Goal: Task Accomplishment & Management: Use online tool/utility

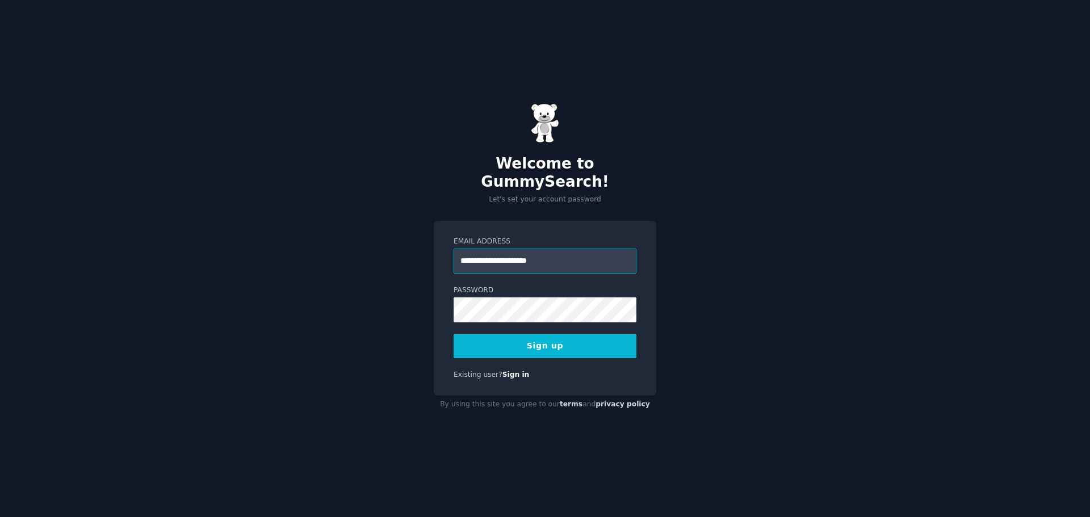
type input "**********"
click at [454, 322] on div at bounding box center [454, 322] width 0 height 0
click at [531, 340] on button "Sign up" at bounding box center [545, 346] width 183 height 24
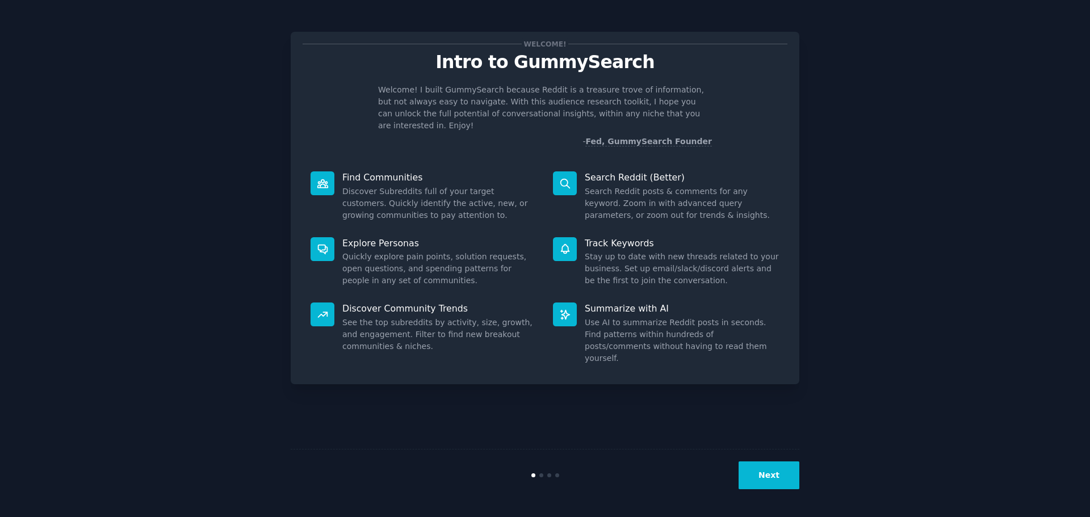
click at [758, 465] on button "Next" at bounding box center [769, 476] width 61 height 28
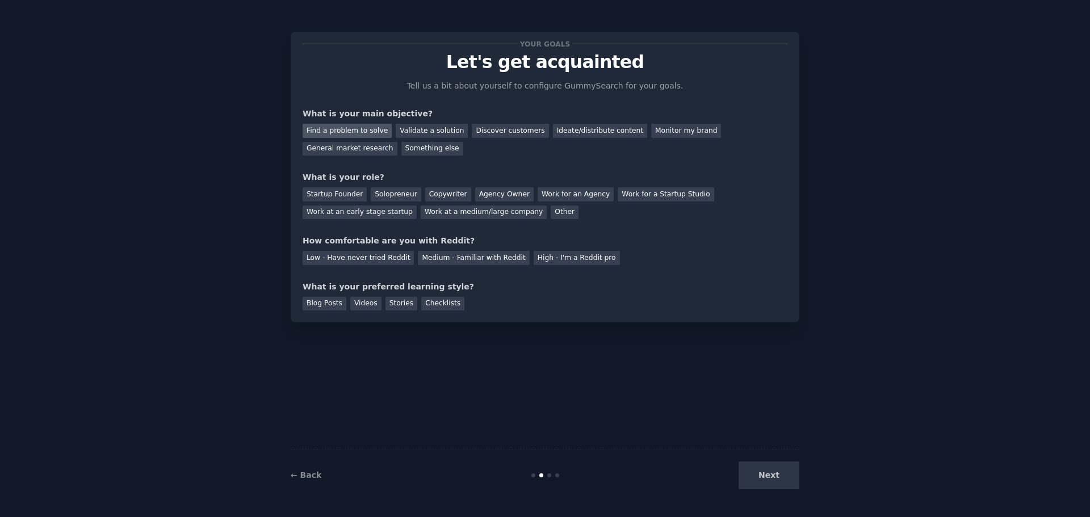
click at [361, 133] on div "Find a problem to solve" at bounding box center [347, 131] width 89 height 14
click at [430, 132] on div "Validate a solution" at bounding box center [432, 131] width 72 height 14
click at [337, 194] on div "Startup Founder" at bounding box center [335, 194] width 64 height 14
click at [438, 257] on div "Medium - Familiar with Reddit" at bounding box center [473, 258] width 111 height 14
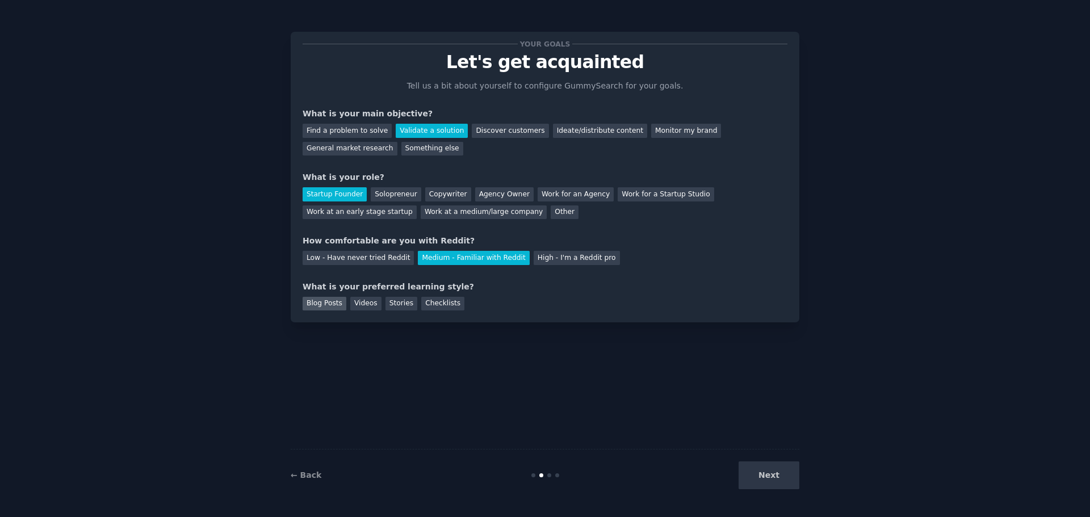
drag, startPoint x: 370, startPoint y: 303, endPoint x: 329, endPoint y: 303, distance: 40.9
click at [368, 303] on div "Videos" at bounding box center [365, 304] width 31 height 14
click at [327, 302] on div "Blog Posts" at bounding box center [325, 304] width 44 height 14
click at [761, 473] on button "Next" at bounding box center [769, 476] width 61 height 28
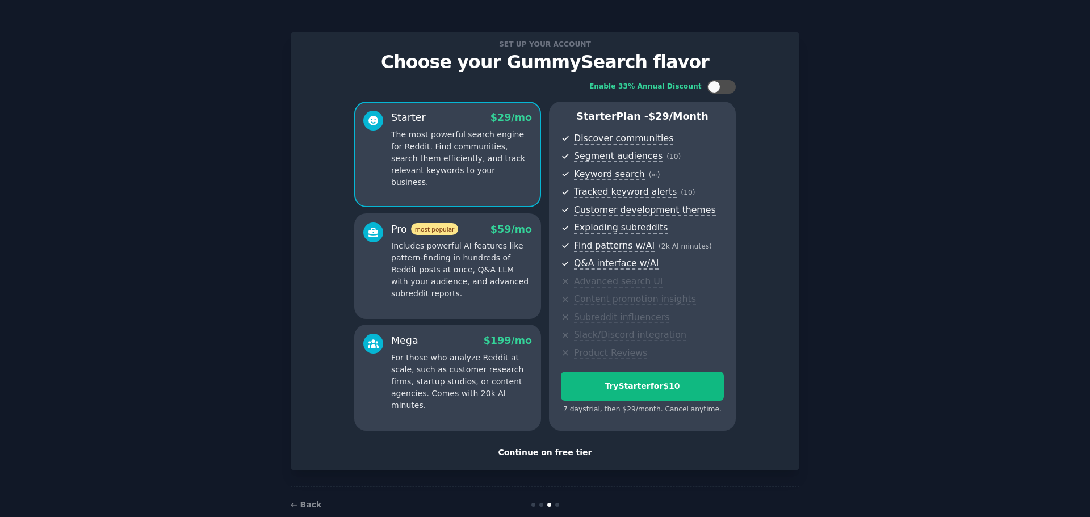
click at [569, 450] on div "Continue on free tier" at bounding box center [545, 453] width 485 height 12
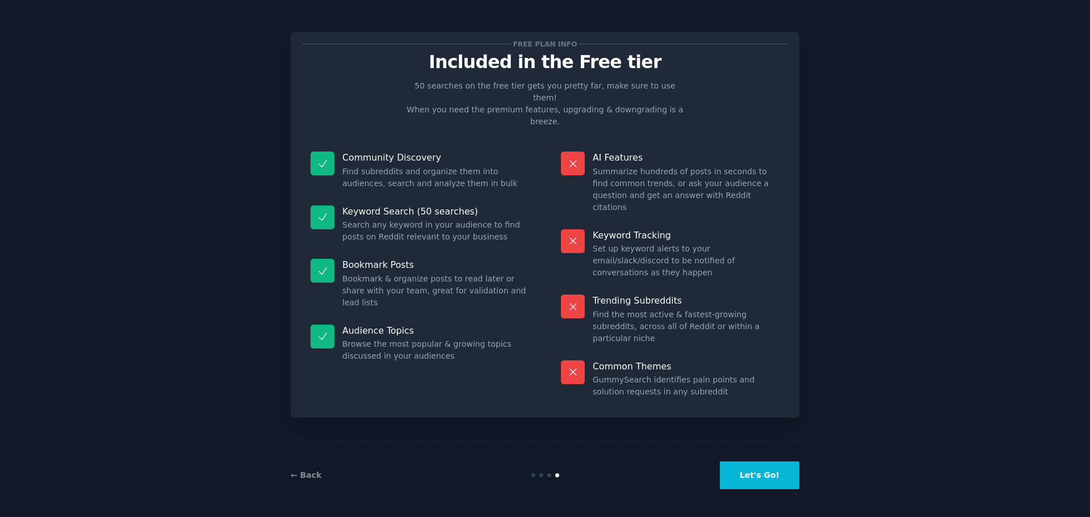
click at [755, 473] on button "Let's Go!" at bounding box center [759, 476] width 79 height 28
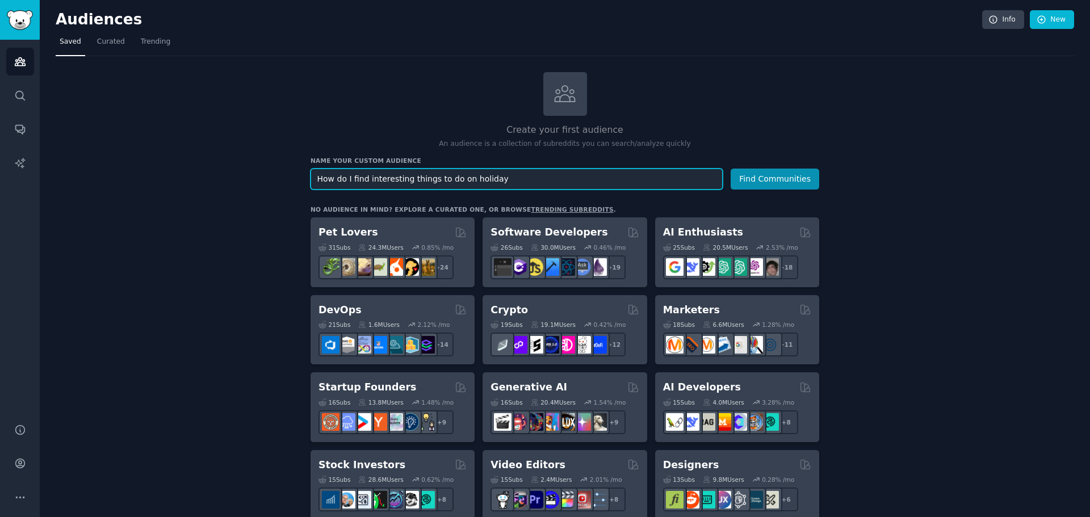
type input "How do I find interesting things to do on holiday"
click at [731, 169] on button "Find Communities" at bounding box center [775, 179] width 89 height 21
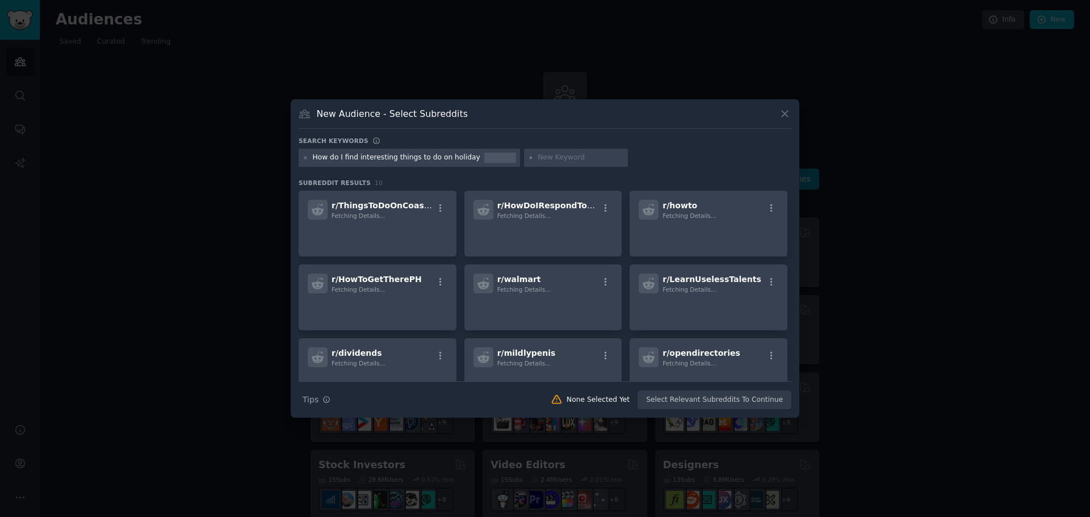
click at [401, 154] on div "How do I find interesting things to do on holiday" at bounding box center [396, 158] width 167 height 10
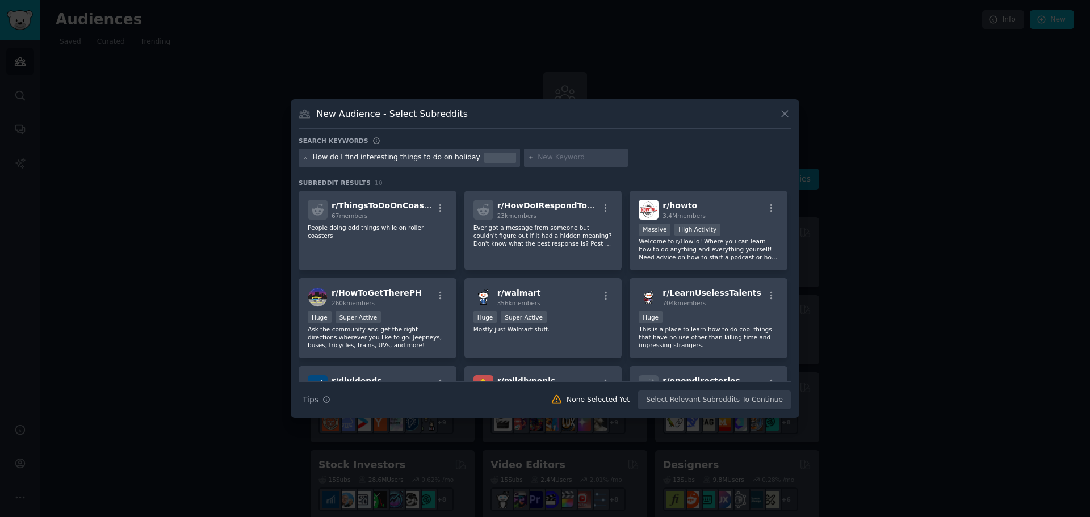
click at [418, 159] on div "How do I find interesting things to do on holiday" at bounding box center [396, 158] width 167 height 10
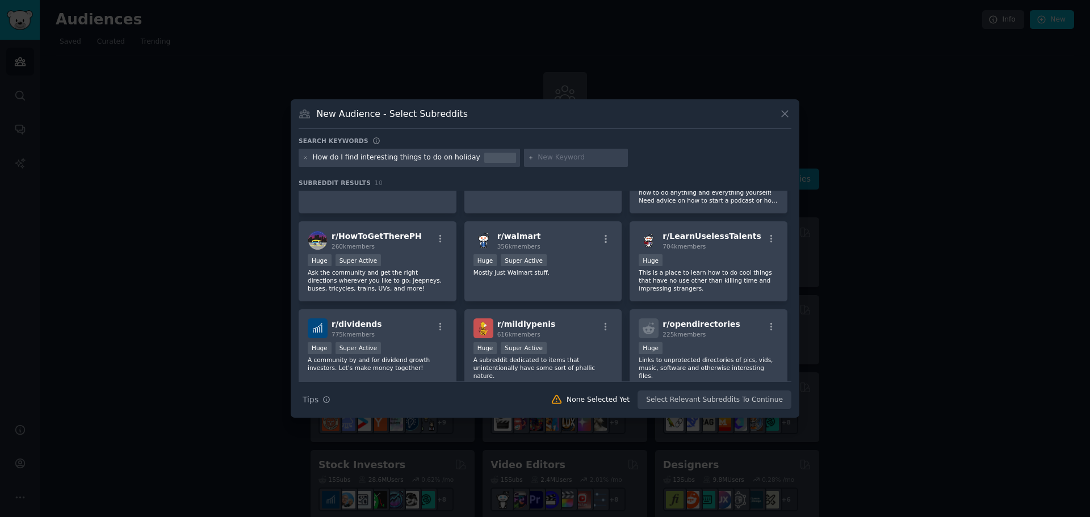
scroll to position [76, 0]
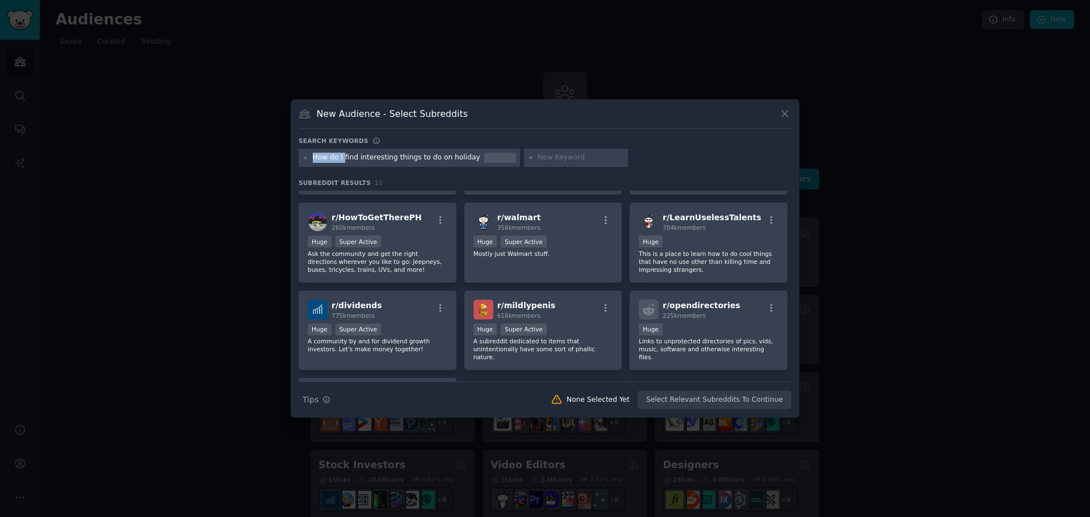
drag, startPoint x: 342, startPoint y: 160, endPoint x: 291, endPoint y: 162, distance: 51.2
click at [291, 162] on div "New Audience - Select Subreddits Search keywords How do I find interesting thin…" at bounding box center [545, 258] width 509 height 318
click at [349, 159] on div "How do I find interesting things to do on holiday" at bounding box center [396, 158] width 167 height 10
drag, startPoint x: 349, startPoint y: 159, endPoint x: 450, endPoint y: 155, distance: 100.6
click at [450, 155] on div "How do I find interesting things to do on holiday" at bounding box center [396, 158] width 167 height 10
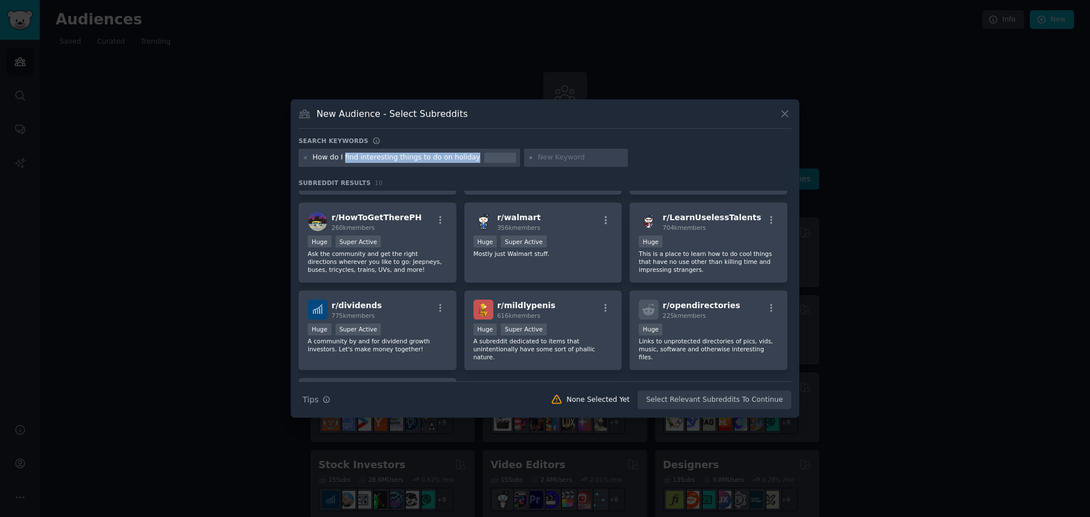
copy div "find interesting things to do on holiday"
click at [306, 159] on icon at bounding box center [306, 158] width 6 height 6
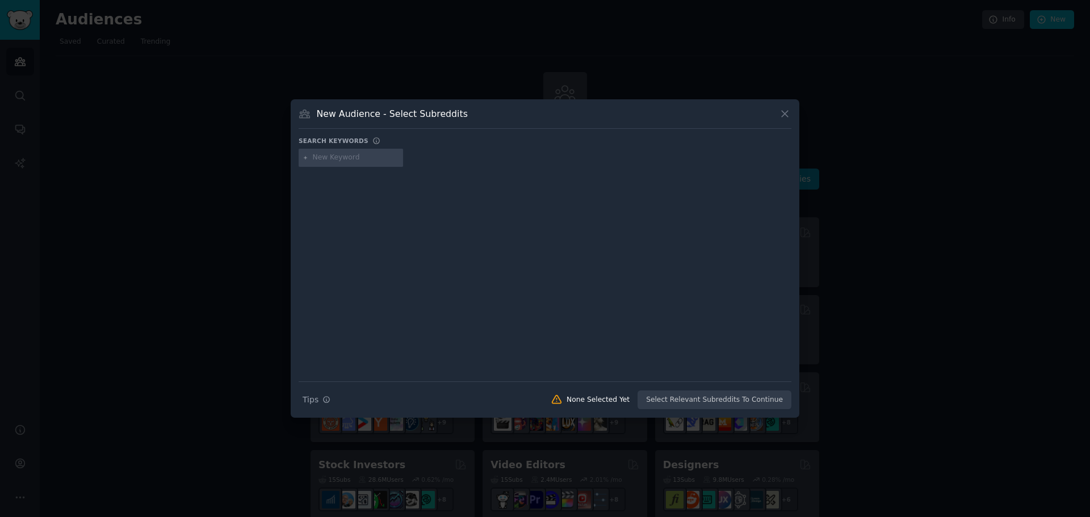
click at [338, 158] on input "text" at bounding box center [356, 158] width 86 height 10
paste input "find interesting things to do on holiday"
type input "find interesting things to do on holiday"
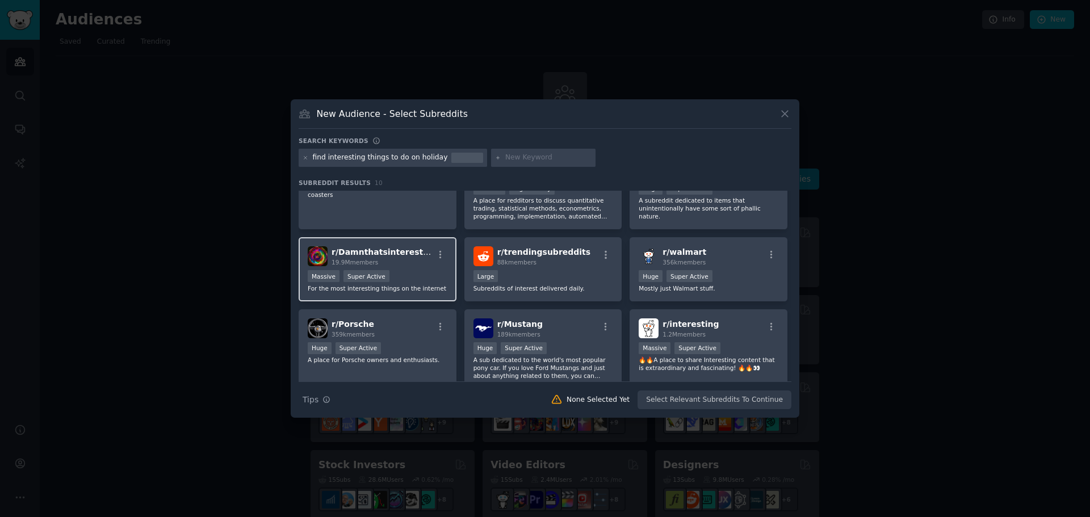
scroll to position [57, 0]
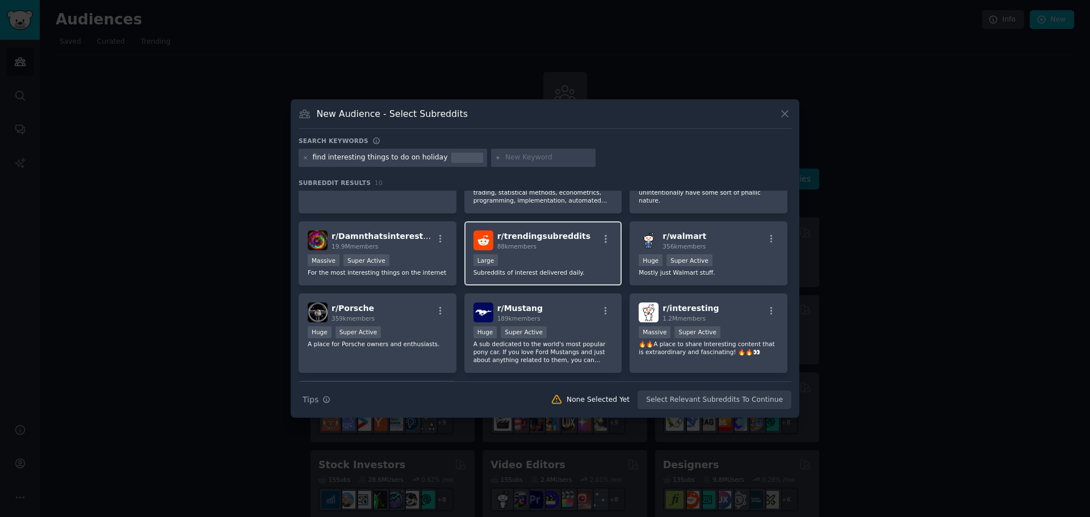
drag, startPoint x: 546, startPoint y: 235, endPoint x: 554, endPoint y: 259, distance: 25.3
click at [555, 259] on div "Large" at bounding box center [543, 261] width 140 height 14
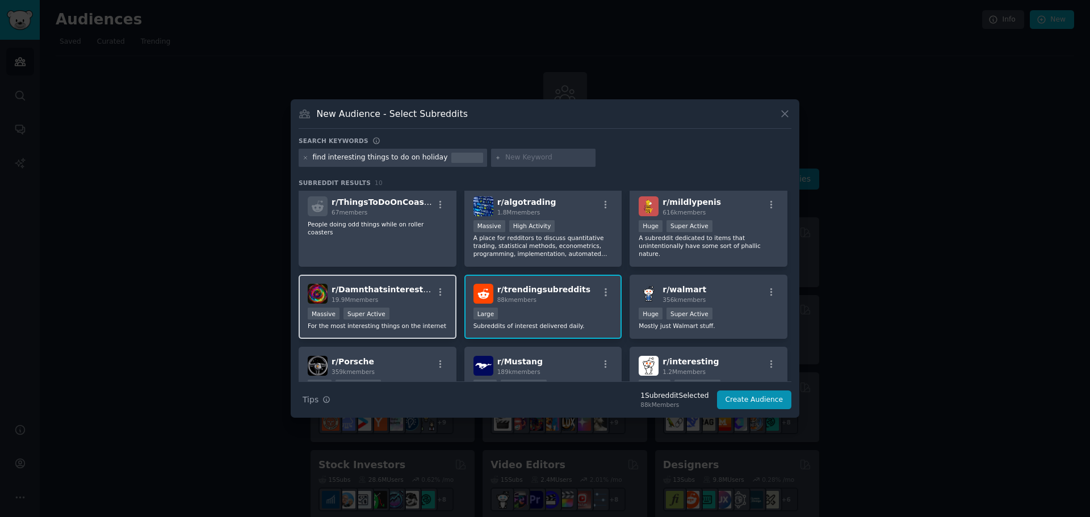
scroll to position [0, 0]
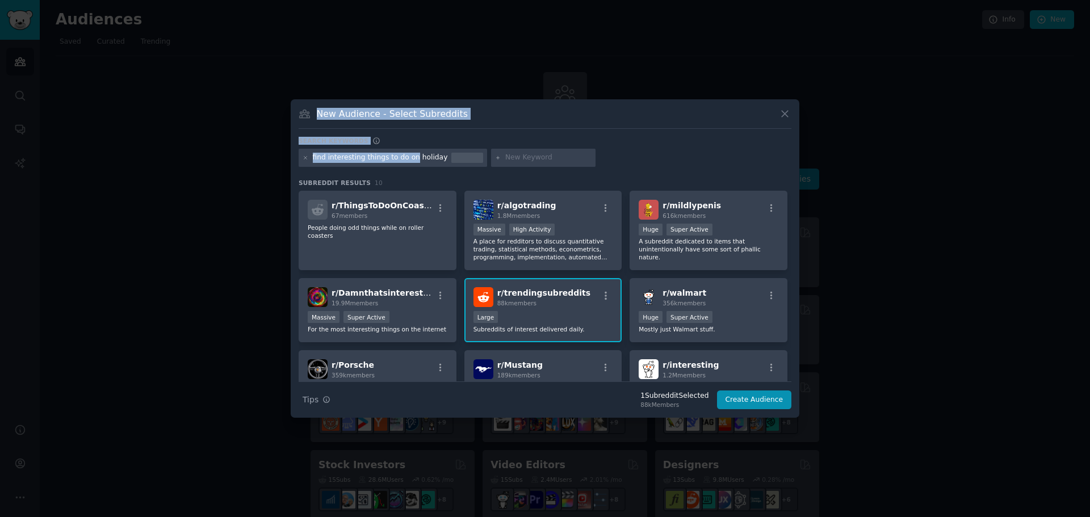
drag, startPoint x: 409, startPoint y: 157, endPoint x: 349, endPoint y: 161, distance: 59.7
click at [290, 157] on div "​ New Audience - Select Subreddits Search keywords find interesting things to d…" at bounding box center [545, 258] width 1082 height 517
click at [307, 160] on icon at bounding box center [306, 158] width 6 height 6
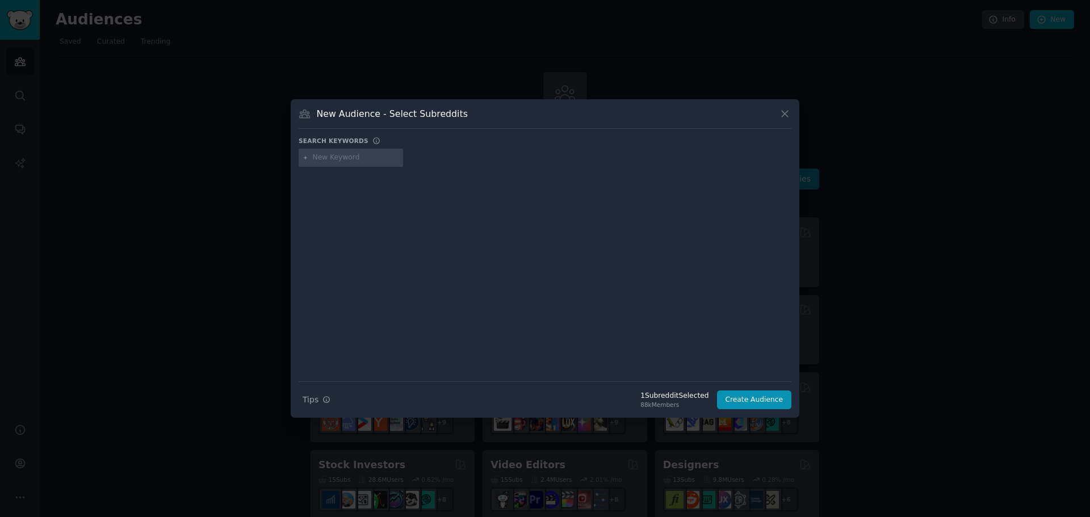
click at [329, 158] on input "text" at bounding box center [356, 158] width 86 height 10
type input "historical"
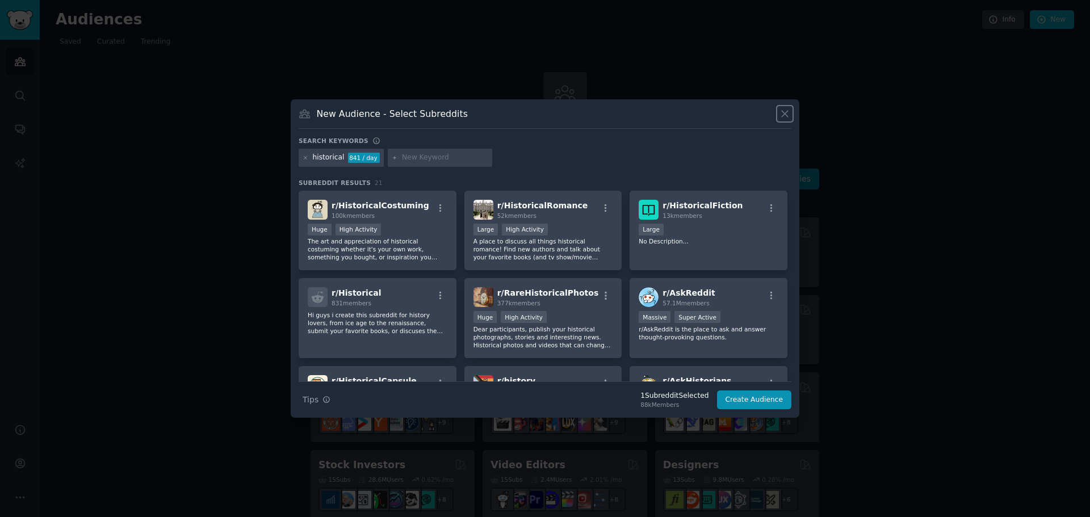
click at [782, 111] on icon at bounding box center [785, 114] width 6 height 6
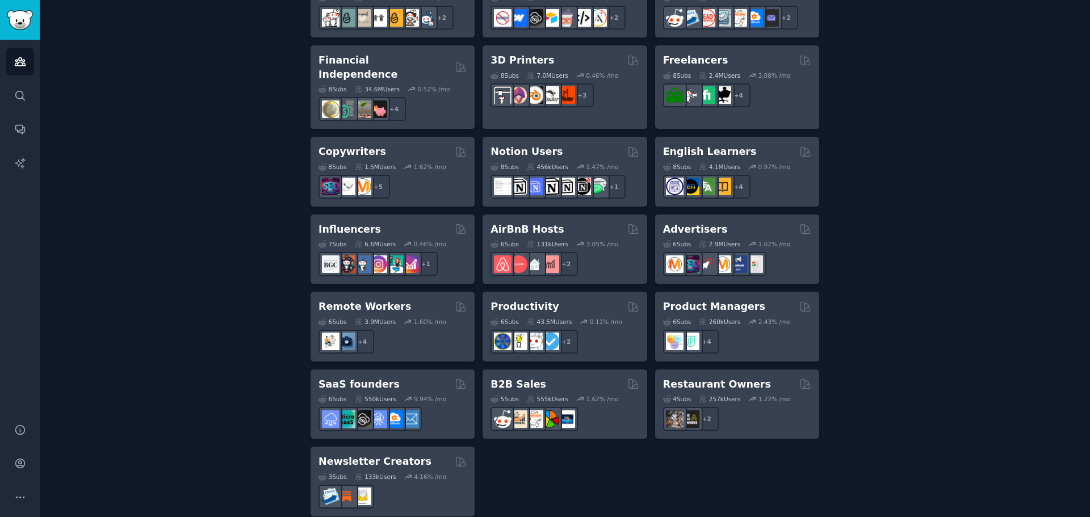
scroll to position [793, 0]
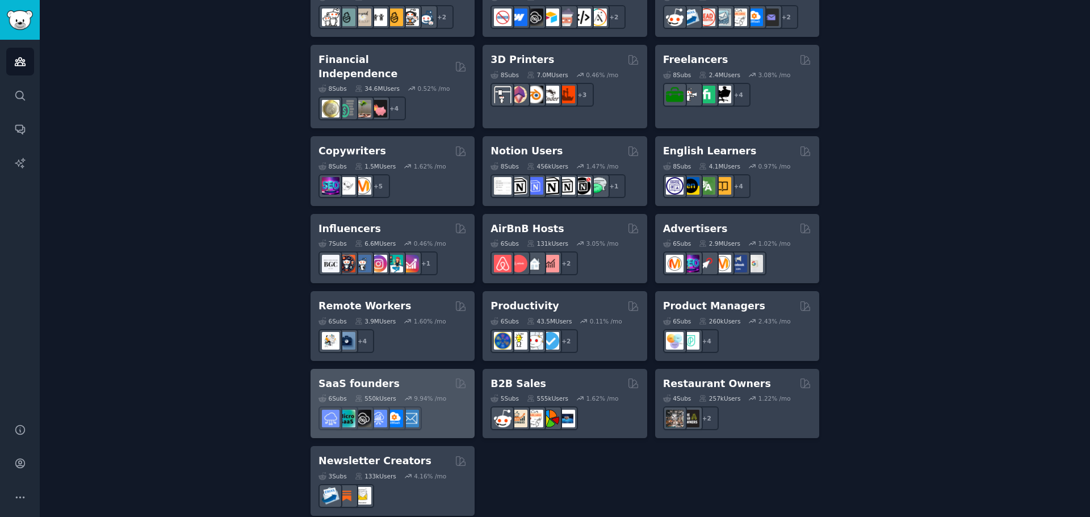
click at [382, 377] on div "SaaS founders" at bounding box center [392, 384] width 148 height 14
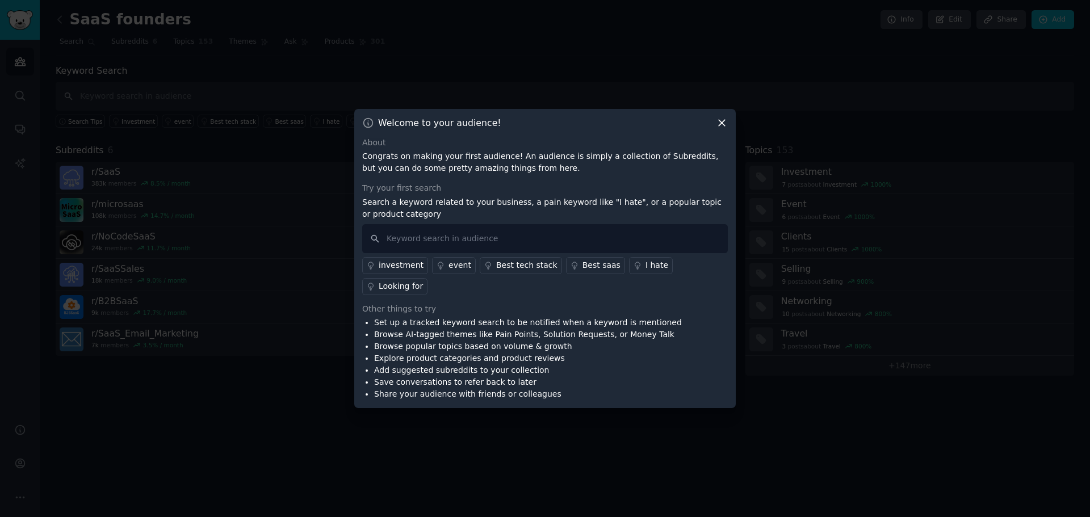
click at [720, 129] on icon at bounding box center [722, 123] width 12 height 12
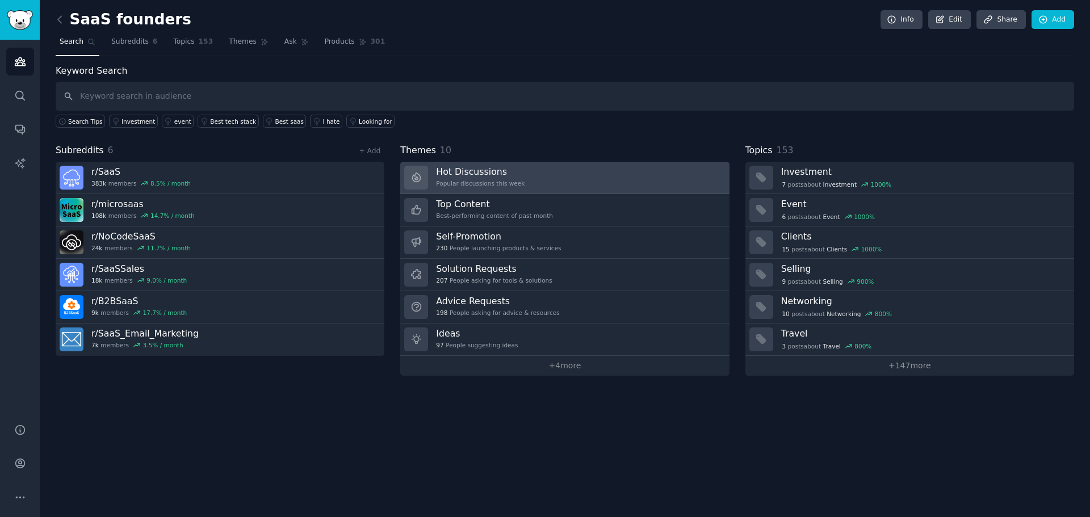
click at [534, 177] on link "Hot Discussions Popular discussions this week" at bounding box center [564, 178] width 329 height 32
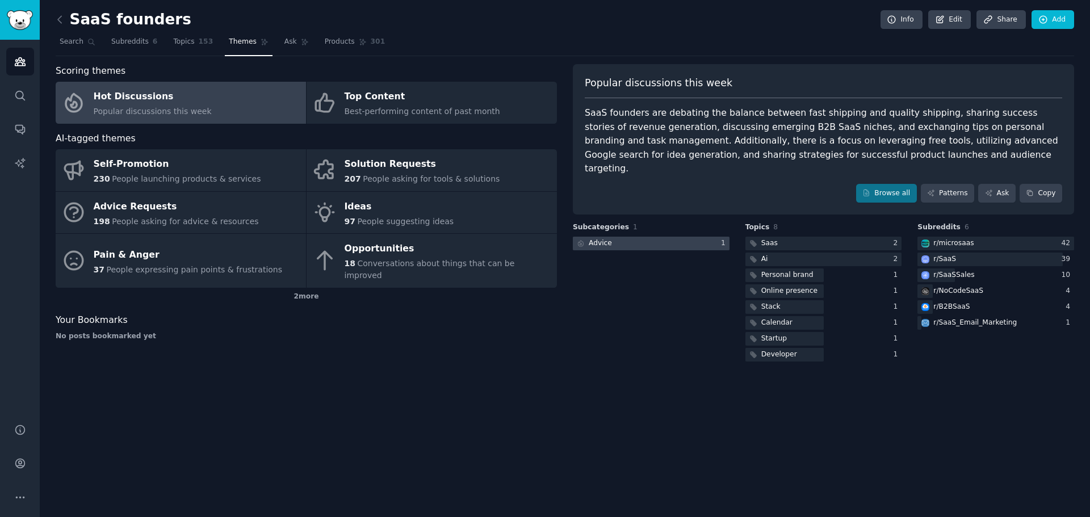
click at [655, 237] on div at bounding box center [651, 244] width 157 height 14
